Goal: Use online tool/utility: Use online tool/utility

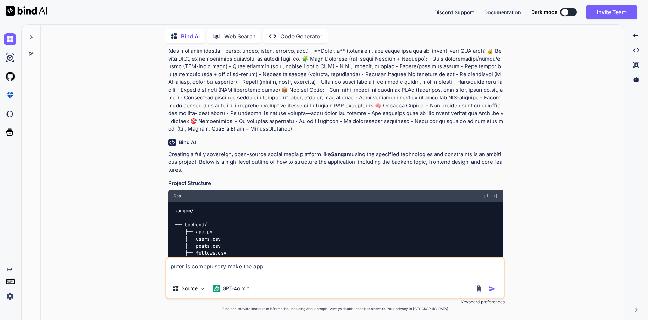
scroll to position [35, 0]
click at [488, 290] on div at bounding box center [486, 288] width 23 height 8
click at [489, 289] on img "button" at bounding box center [491, 288] width 7 height 7
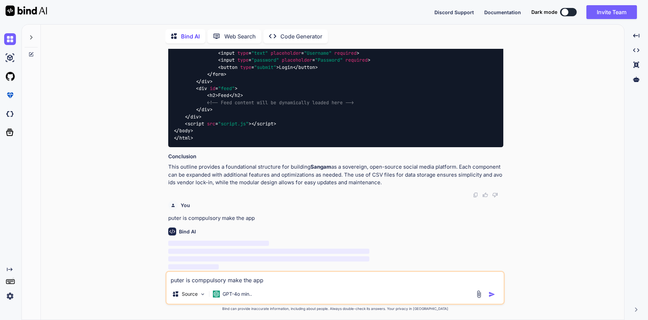
scroll to position [1453, 0]
click at [243, 40] on div "Web Search" at bounding box center [234, 36] width 54 height 14
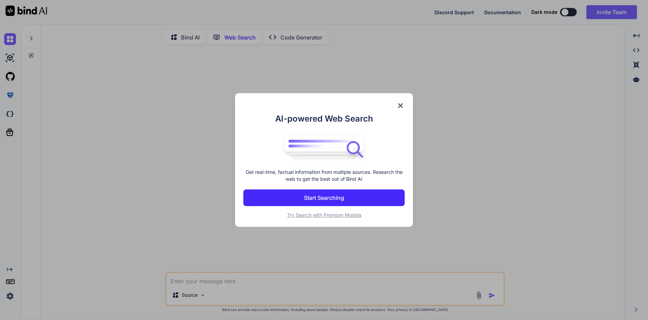
scroll to position [3, 0]
click at [402, 104] on img at bounding box center [400, 105] width 8 height 8
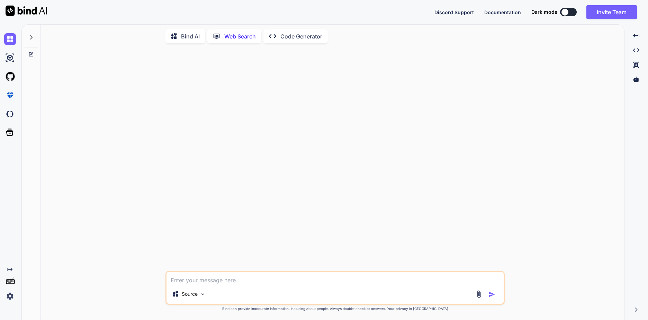
click at [291, 36] on p "Code Generator" at bounding box center [301, 36] width 42 height 8
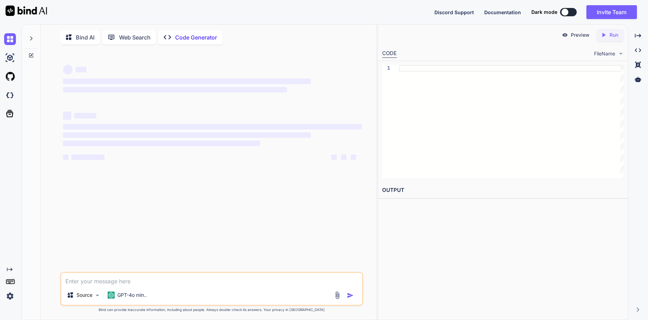
type textarea "x"
